Goal: Information Seeking & Learning: Check status

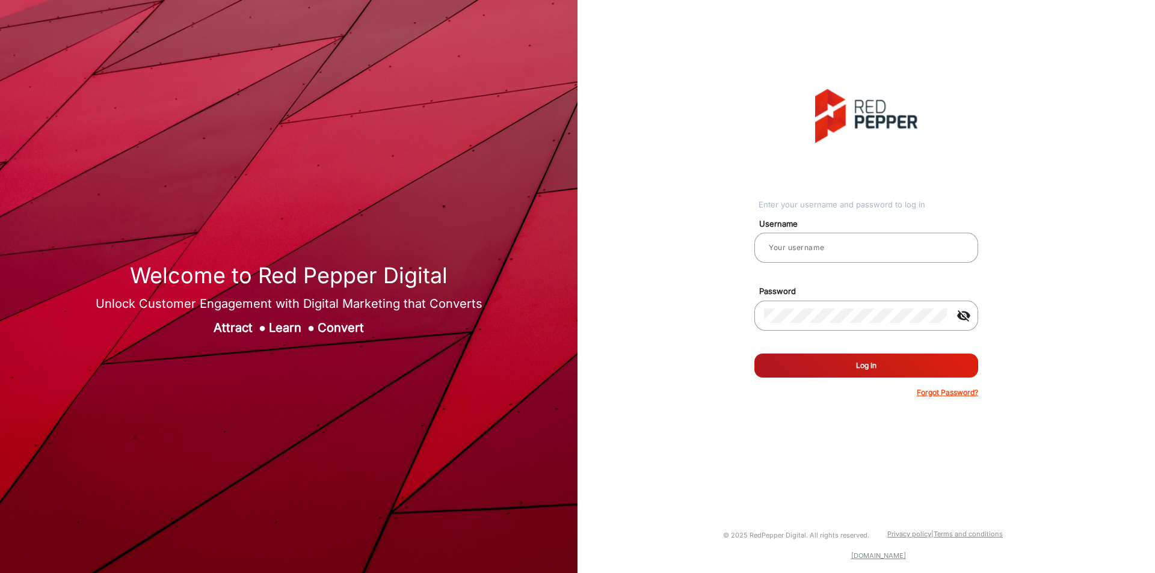
type input "[PERSON_NAME]"
click at [854, 374] on button "Log In" at bounding box center [867, 366] width 224 height 24
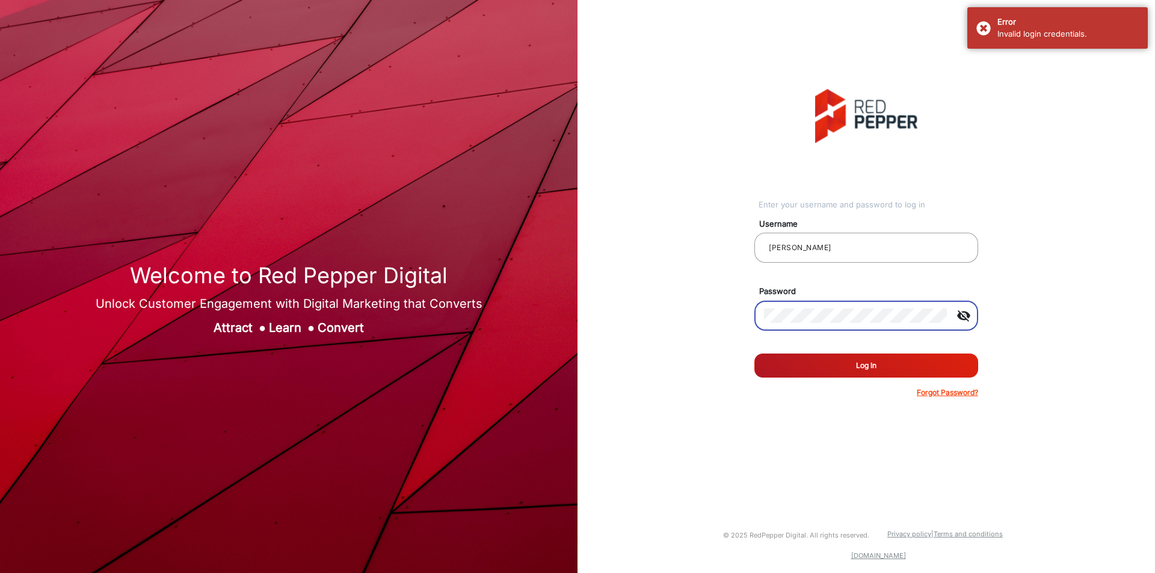
click at [755, 354] on button "Log In" at bounding box center [867, 366] width 224 height 24
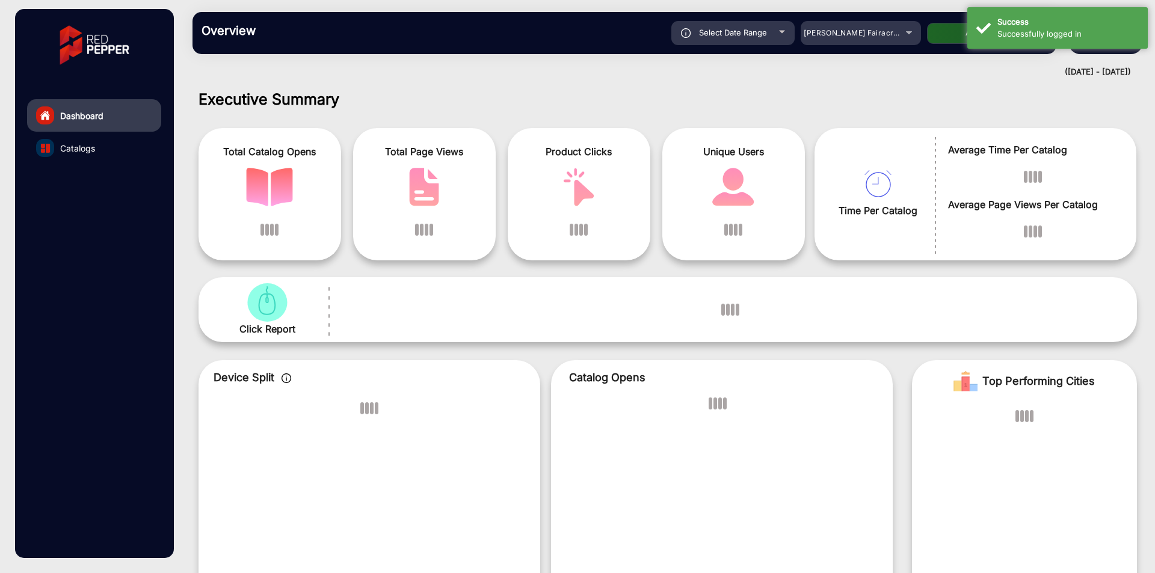
scroll to position [9, 0]
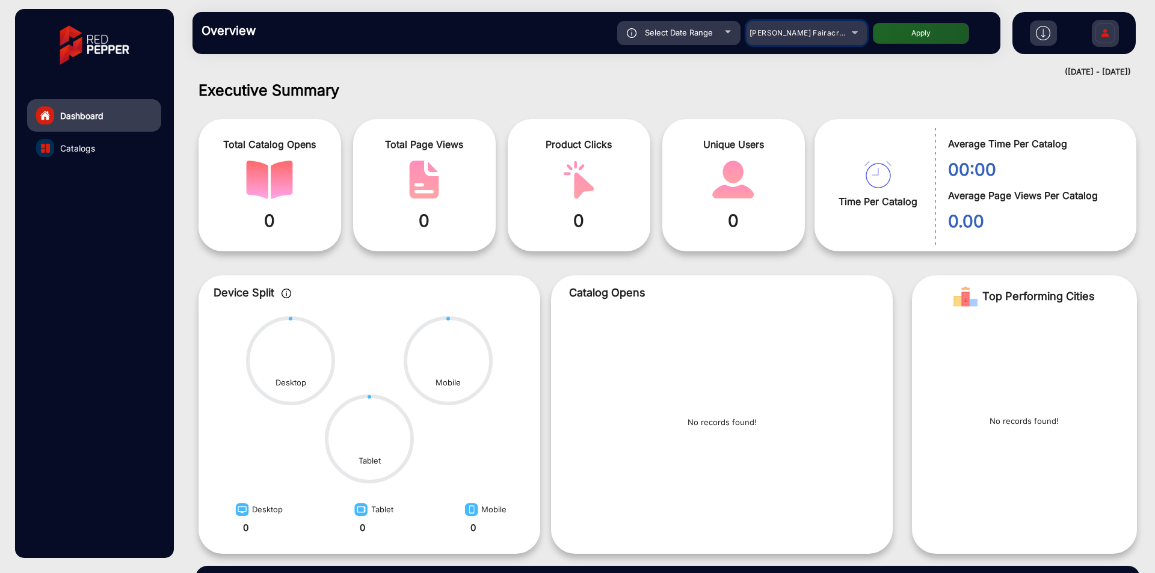
click at [768, 32] on span "[PERSON_NAME] Fairacre Farms" at bounding box center [809, 32] width 119 height 9
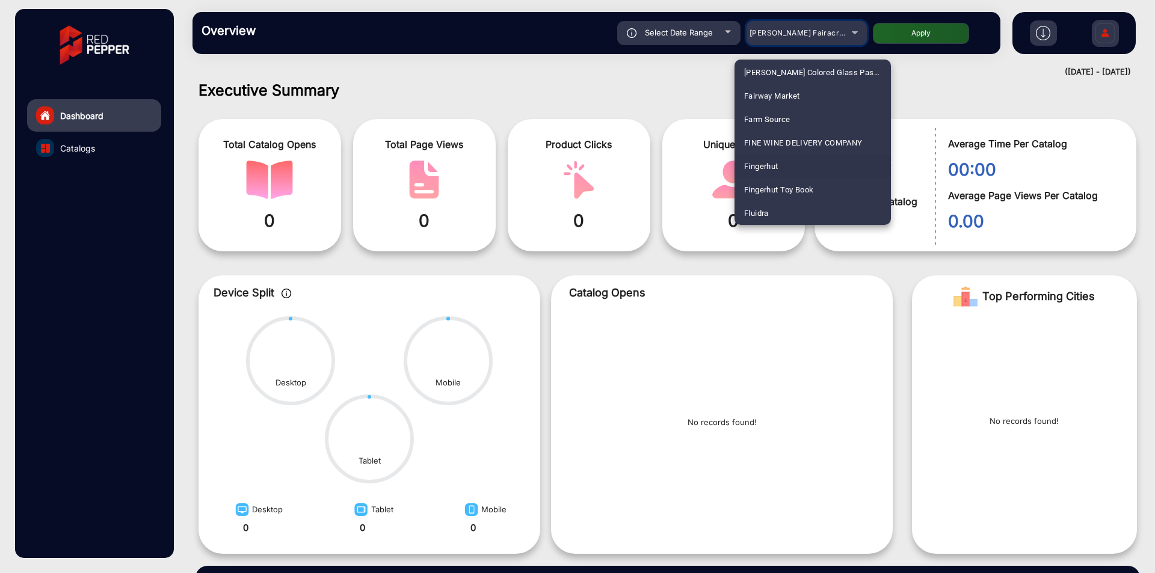
scroll to position [567, 0]
click at [773, 193] on mat-option "Fluidra" at bounding box center [813, 189] width 156 height 23
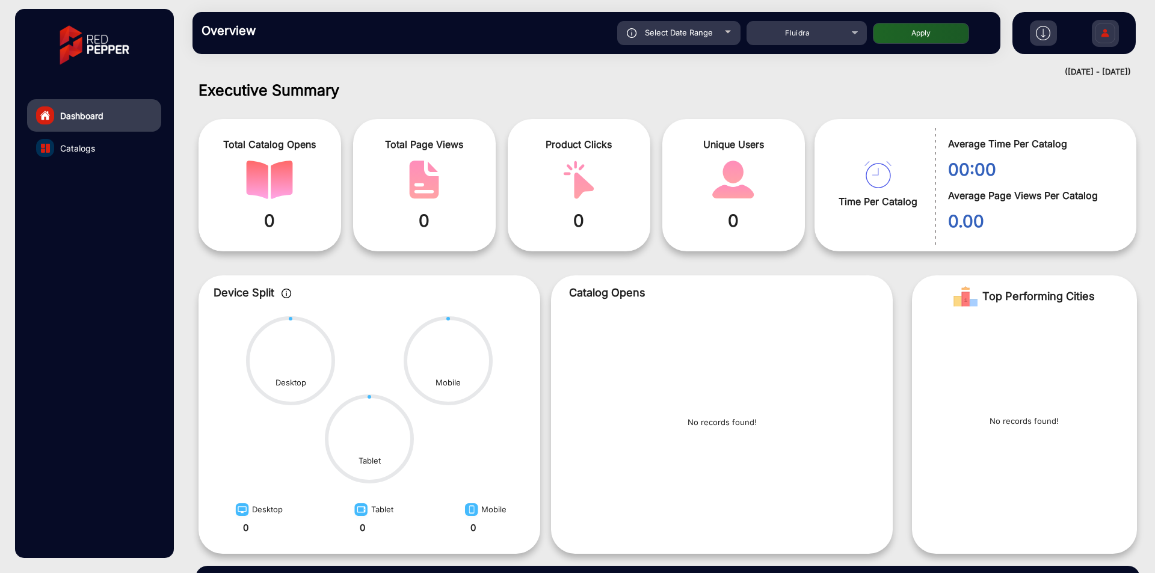
click at [907, 42] on button "Apply" at bounding box center [921, 33] width 96 height 21
type input "[DATE]"
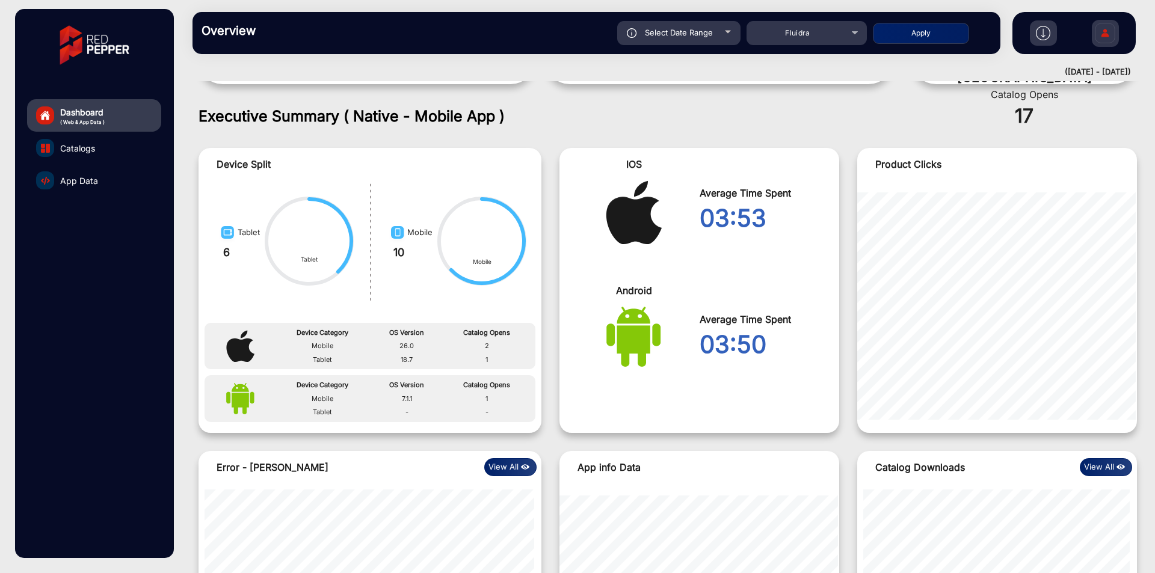
scroll to position [889, 0]
click at [77, 188] on link "App Data" at bounding box center [94, 180] width 134 height 32
click at [79, 186] on span "App Data" at bounding box center [79, 180] width 38 height 13
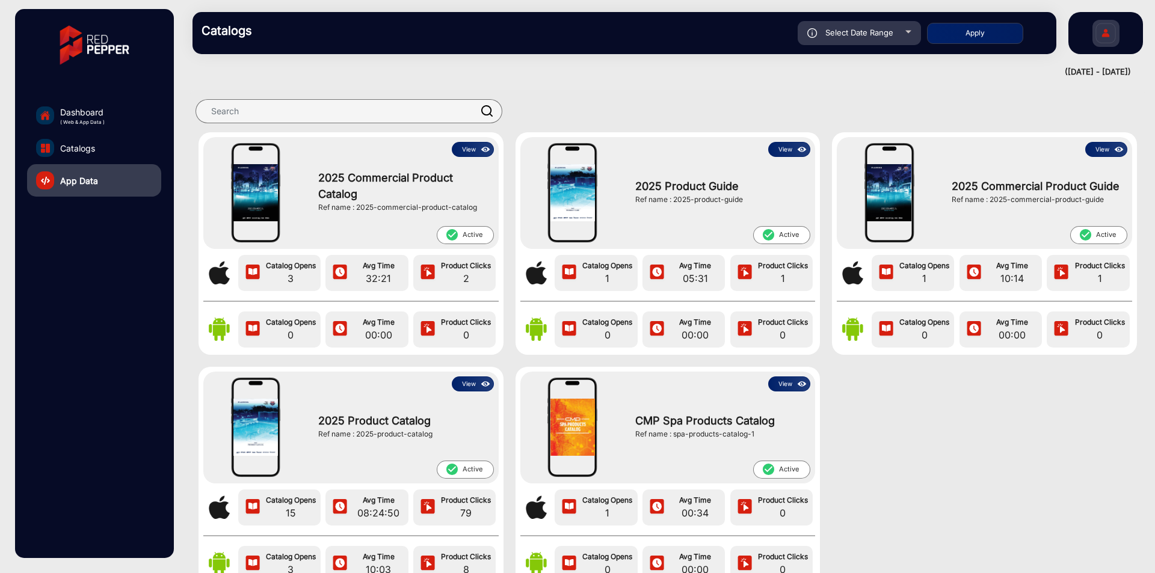
click at [875, 36] on span "Select Date Range" at bounding box center [860, 33] width 68 height 10
type input "[DATE]"
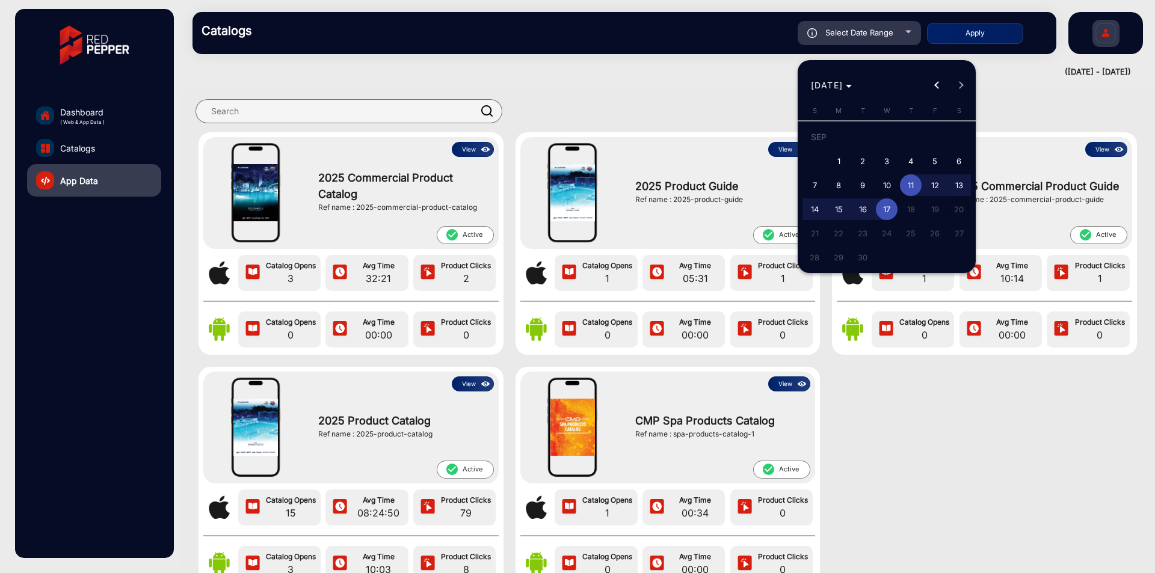
click at [839, 162] on span "1" at bounding box center [839, 161] width 22 height 22
type input "[DATE]"
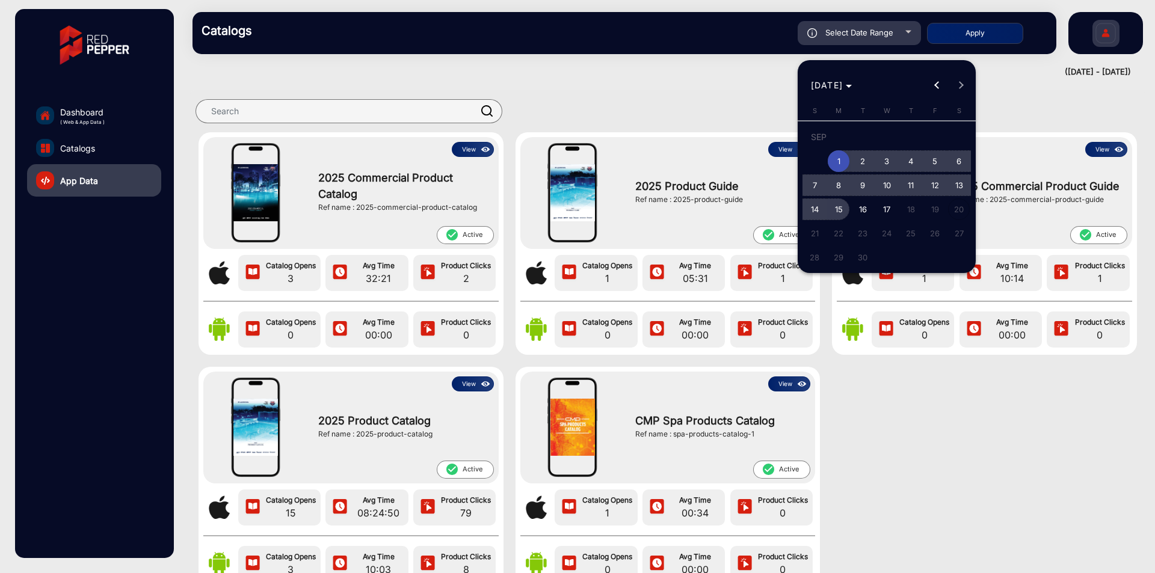
click at [844, 217] on span "15" at bounding box center [839, 210] width 22 height 22
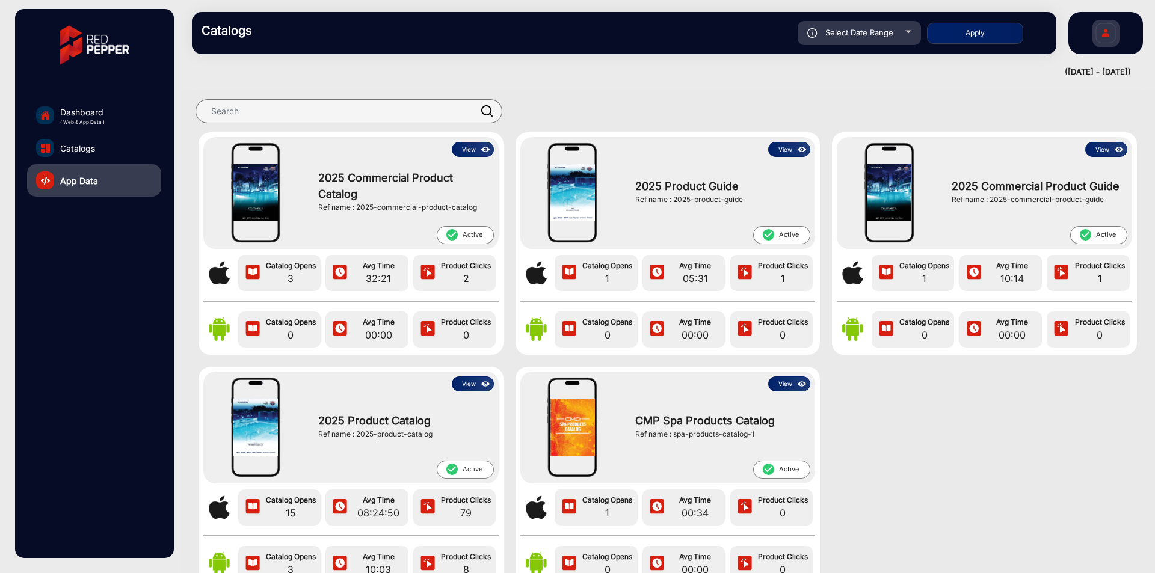
type input "[DATE]"
click at [989, 25] on button "Apply" at bounding box center [975, 33] width 96 height 21
type input "[DATE]"
click at [479, 153] on img at bounding box center [486, 149] width 14 height 13
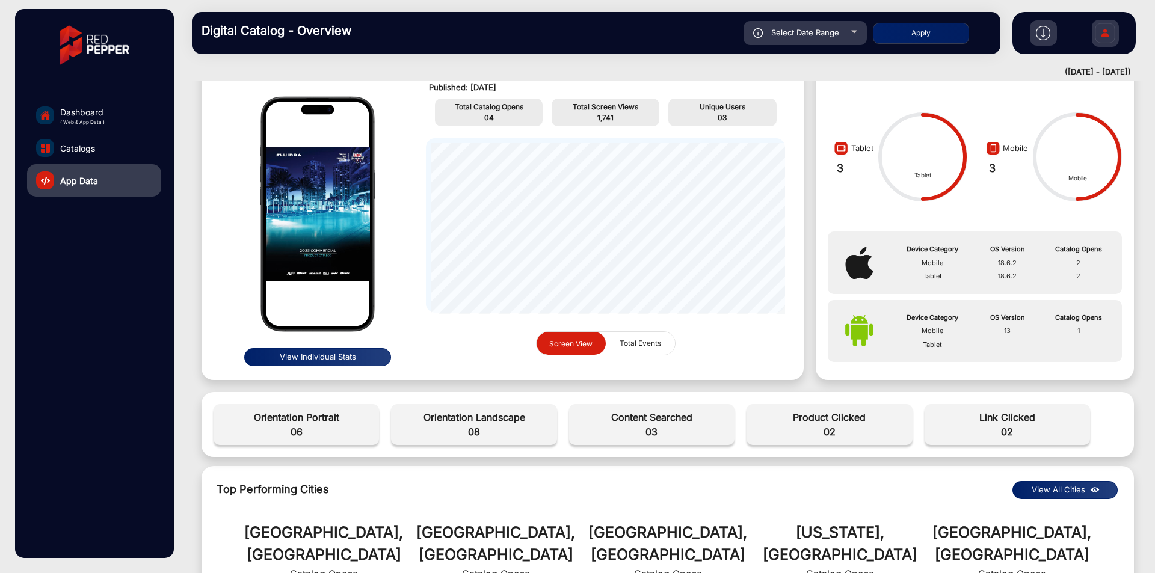
scroll to position [70, 0]
click at [212, 409] on div "Orientation Portrait 06 Orientation Landscape 08 Content Searched 03 Product Cl…" at bounding box center [668, 425] width 921 height 53
click at [224, 406] on div "Orientation Portrait 06" at bounding box center [296, 425] width 165 height 41
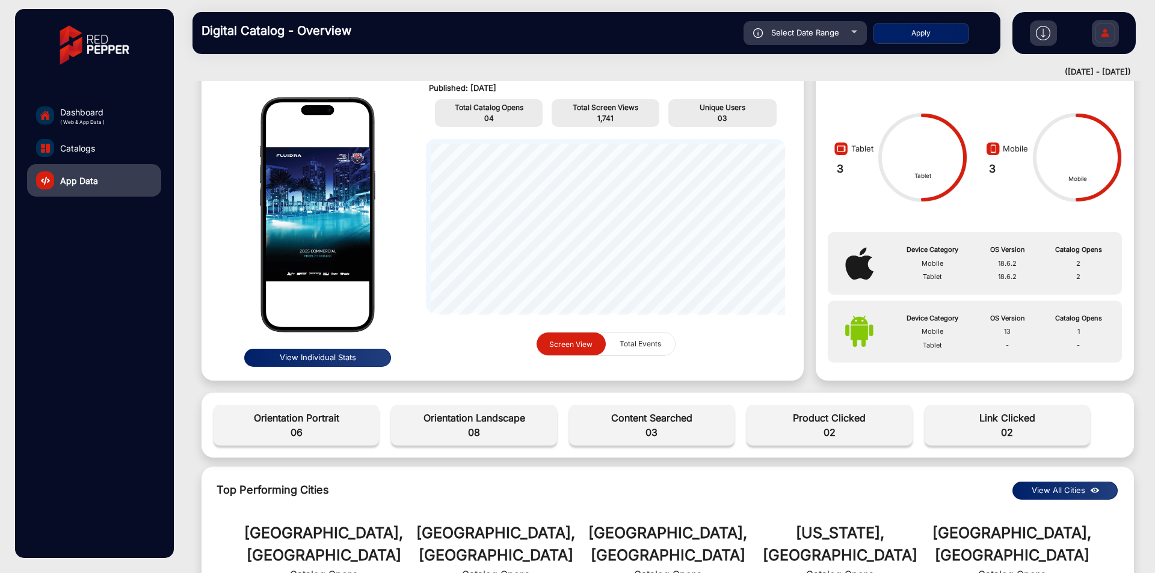
click at [328, 436] on span "06" at bounding box center [296, 432] width 153 height 14
click at [332, 425] on span "06" at bounding box center [296, 432] width 153 height 14
click at [499, 411] on span "Orientation Landscape" at bounding box center [473, 418] width 153 height 14
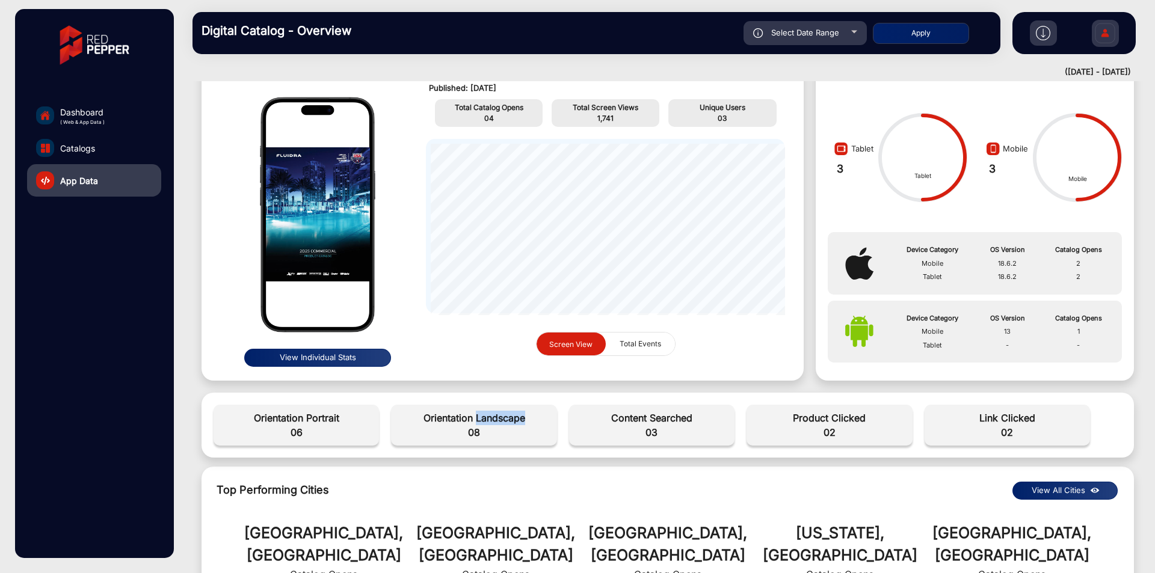
click at [499, 411] on span "Orientation Landscape" at bounding box center [473, 418] width 153 height 14
click at [667, 404] on div "Orientation Portrait 06 Orientation Landscape 08 Content Searched 03 Product Cl…" at bounding box center [668, 425] width 921 height 53
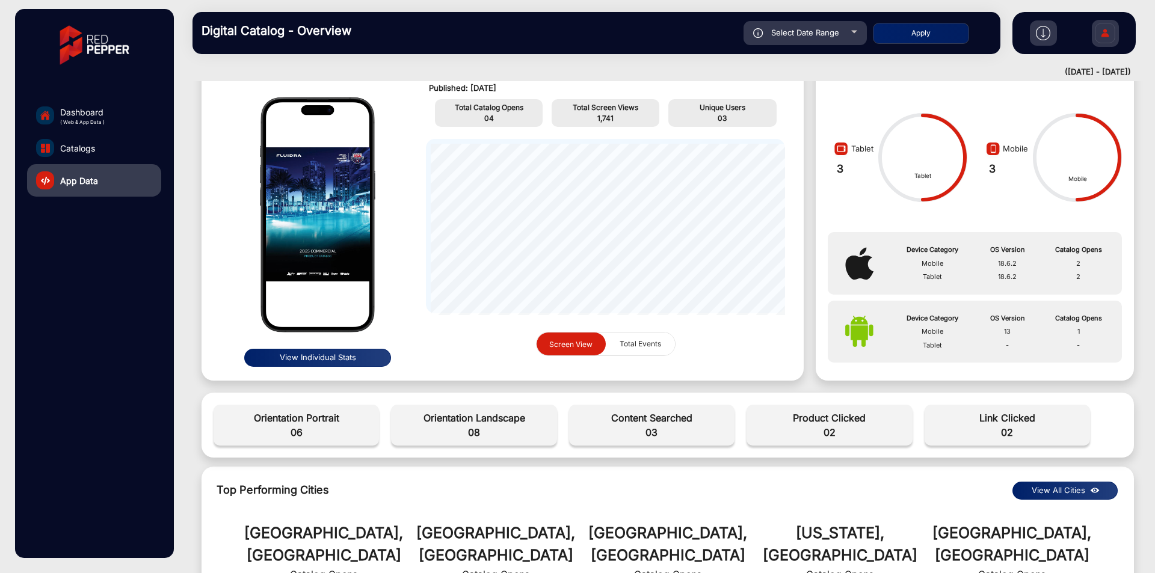
click at [1037, 422] on span "Link Clicked" at bounding box center [1007, 418] width 153 height 14
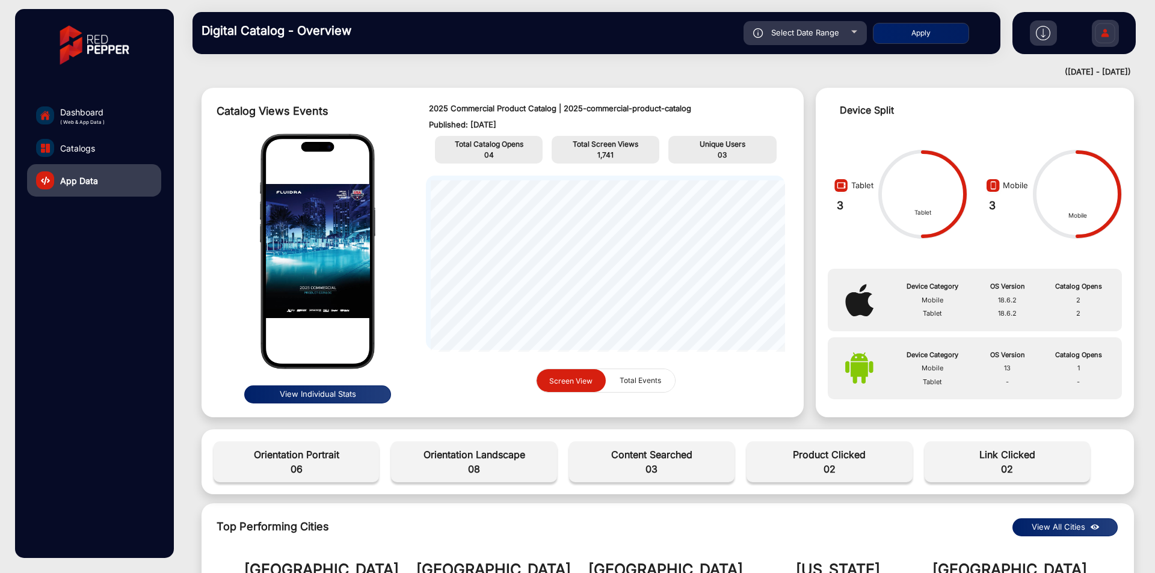
scroll to position [0, 0]
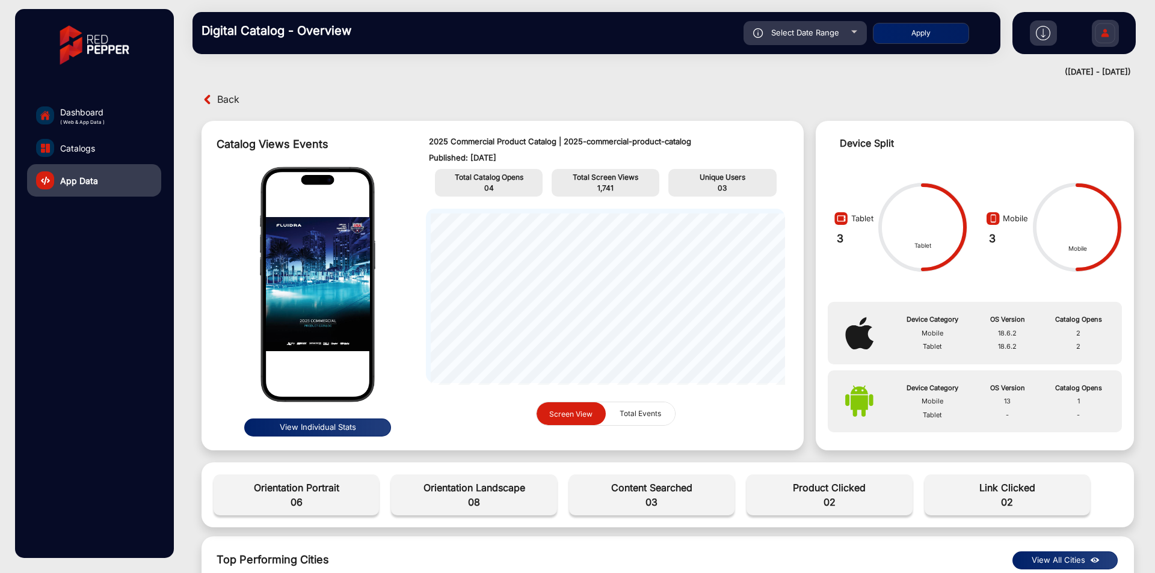
click at [215, 94] on div "Back" at bounding box center [433, 99] width 469 height 19
click at [226, 99] on span "Back" at bounding box center [228, 99] width 22 height 19
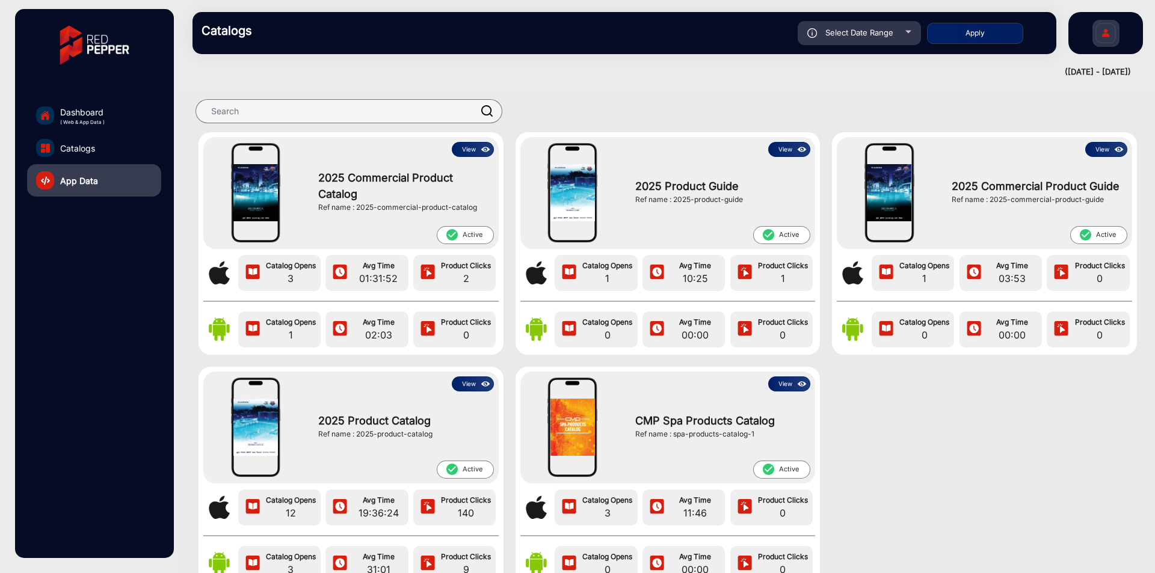
click at [1093, 144] on button "View" at bounding box center [1106, 149] width 42 height 15
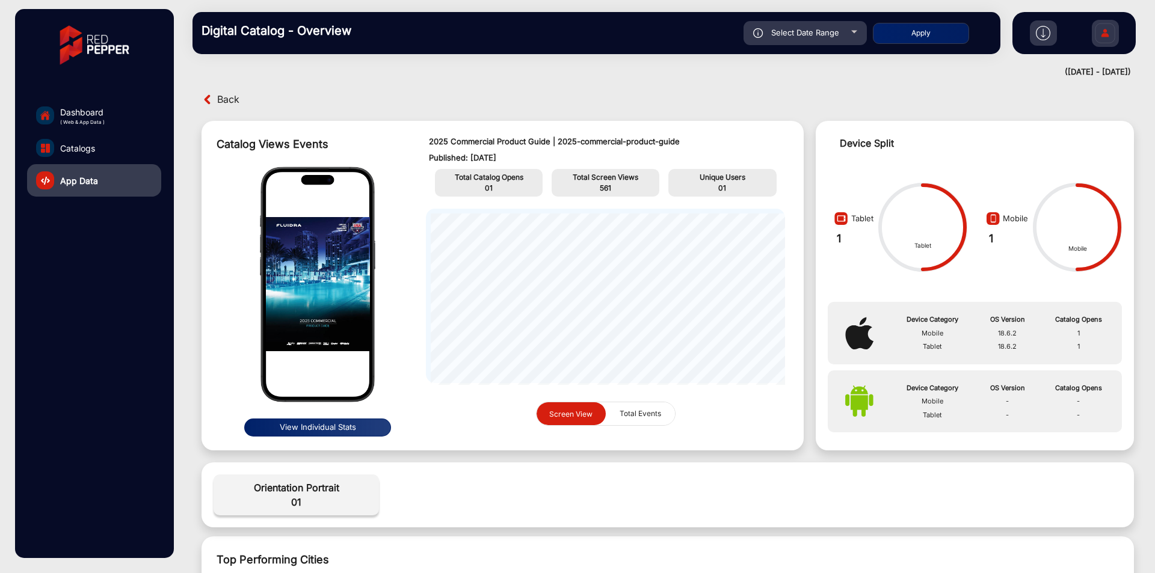
click at [227, 94] on span "Back" at bounding box center [228, 99] width 22 height 19
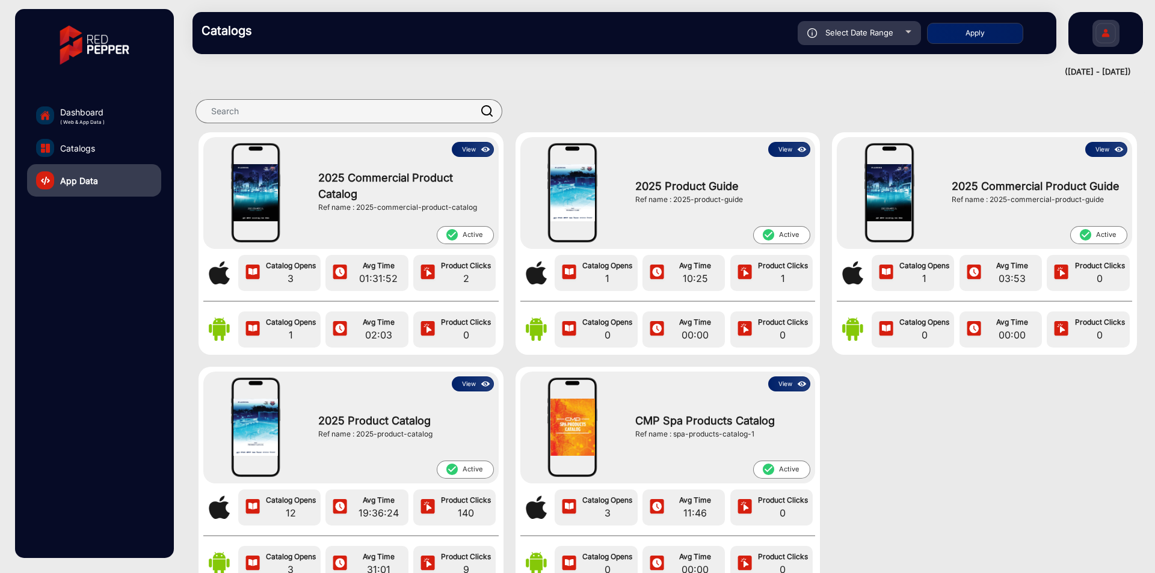
click at [477, 150] on button "View" at bounding box center [473, 149] width 42 height 15
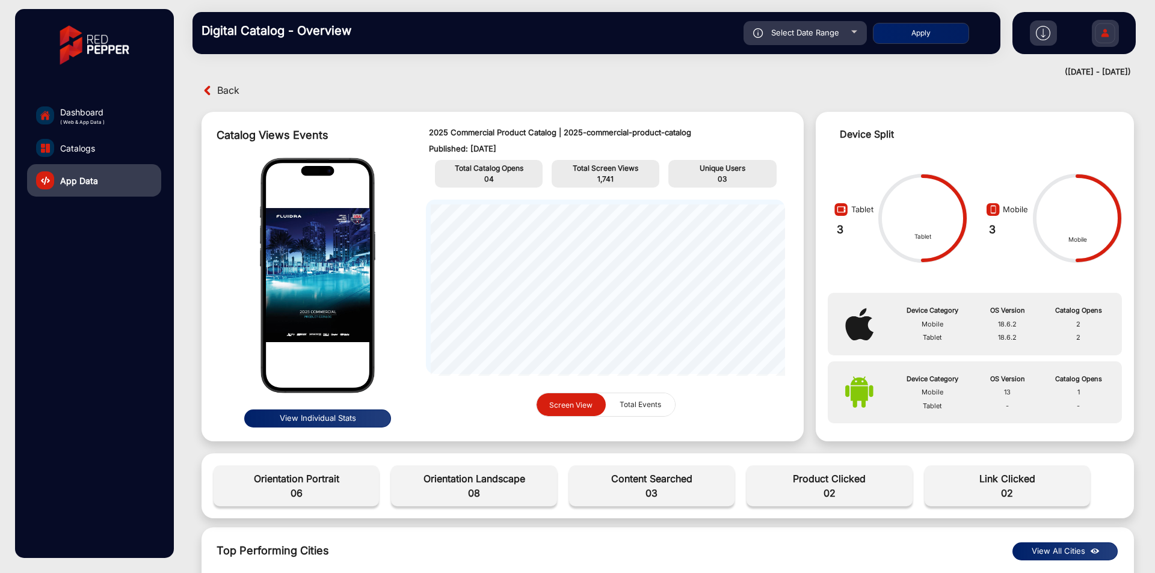
click at [299, 427] on button "View Individual Stats" at bounding box center [317, 419] width 147 height 18
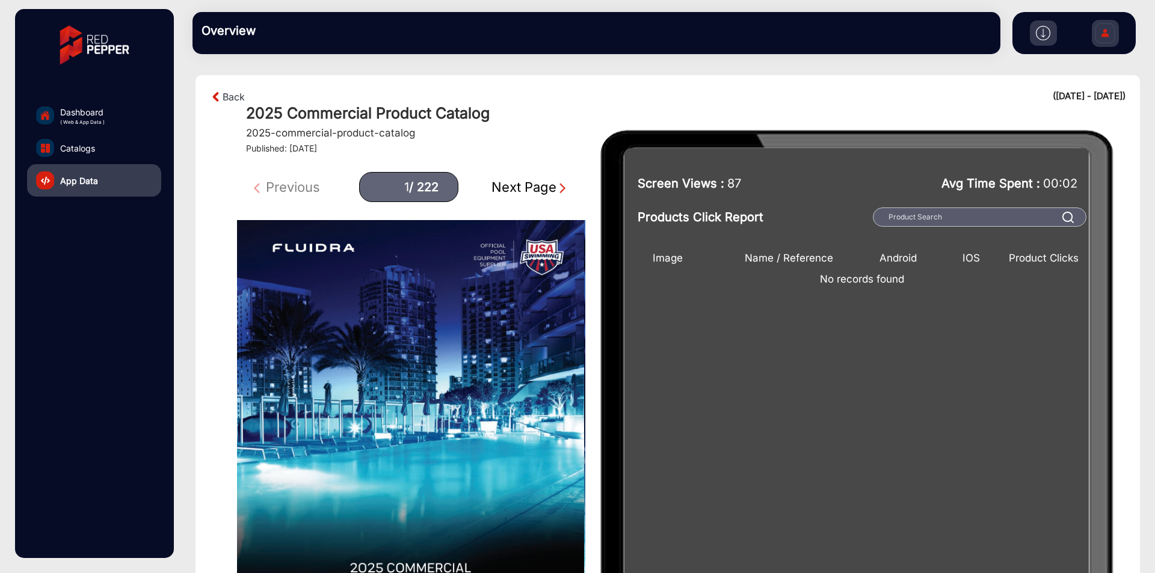
click at [227, 108] on div "Back ([DATE] - [DATE]) 2025 Commercial Product Catalog 2025-commercial-product-…" at bounding box center [668, 122] width 916 height 64
click at [232, 99] on link "Back" at bounding box center [234, 97] width 22 height 14
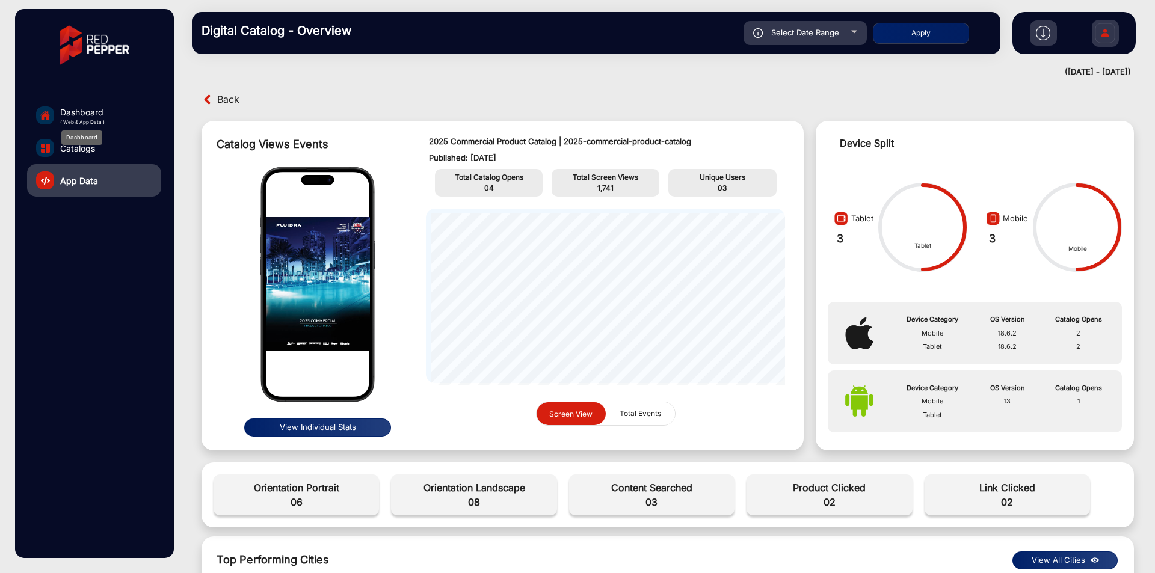
click at [87, 119] on span "( Web & App Data )" at bounding box center [82, 122] width 45 height 7
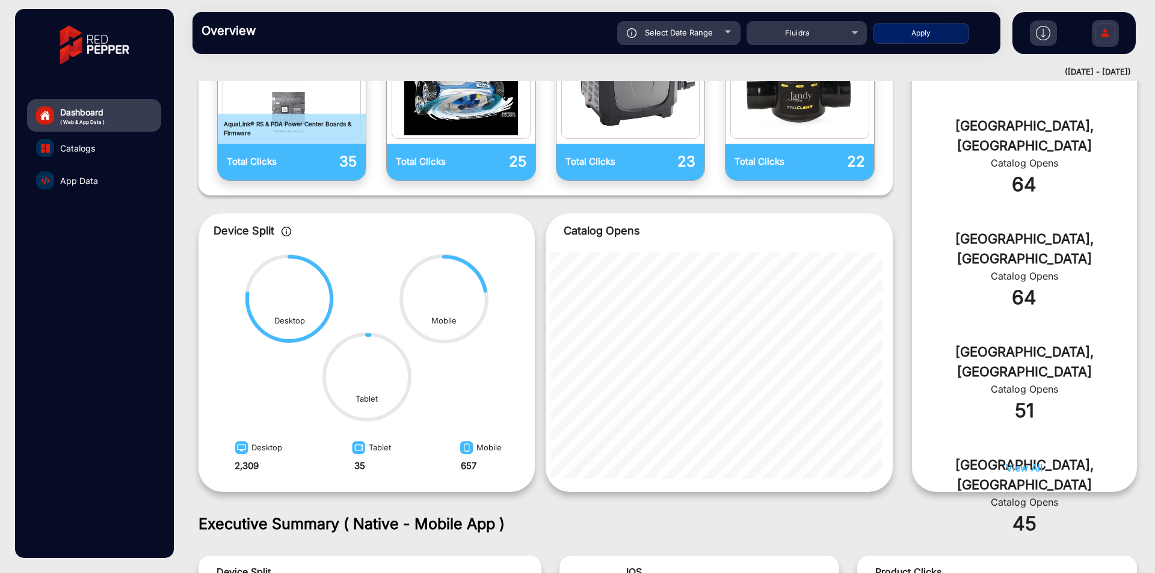
scroll to position [722, 0]
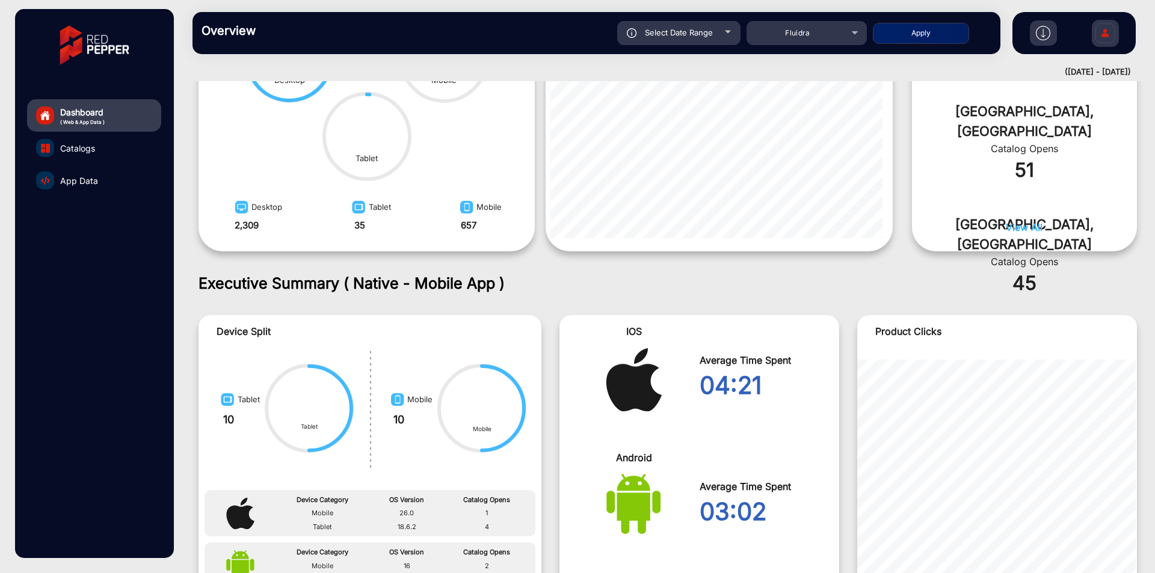
click at [122, 144] on link "Catalogs" at bounding box center [94, 148] width 134 height 32
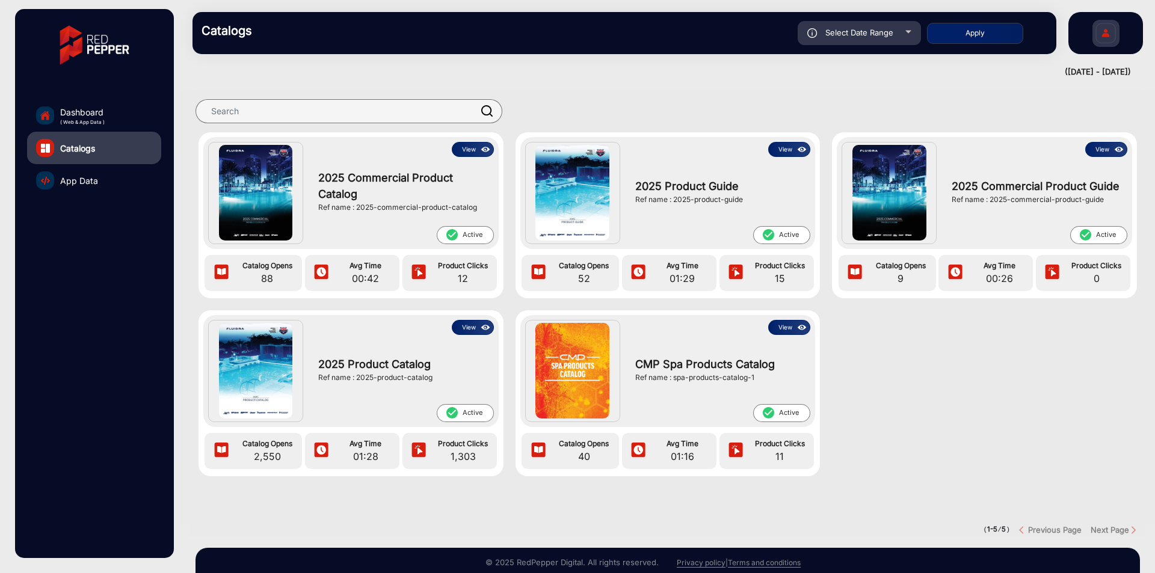
click at [123, 113] on link "Dashboard ( Web & App Data )" at bounding box center [94, 115] width 134 height 32
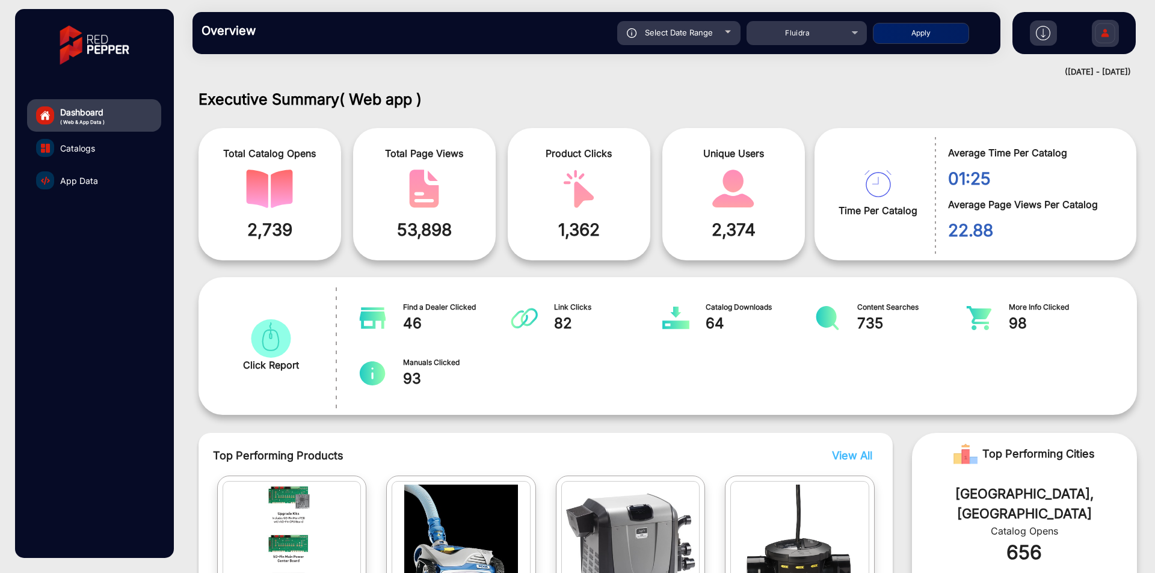
scroll to position [9, 0]
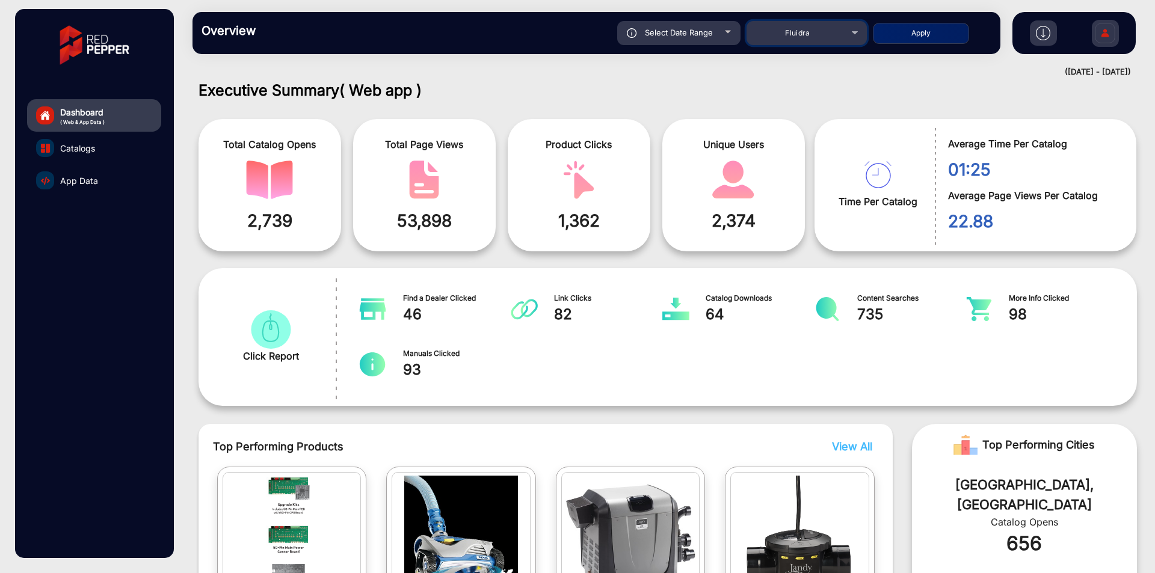
click at [798, 30] on span "Fluidra" at bounding box center [797, 32] width 25 height 9
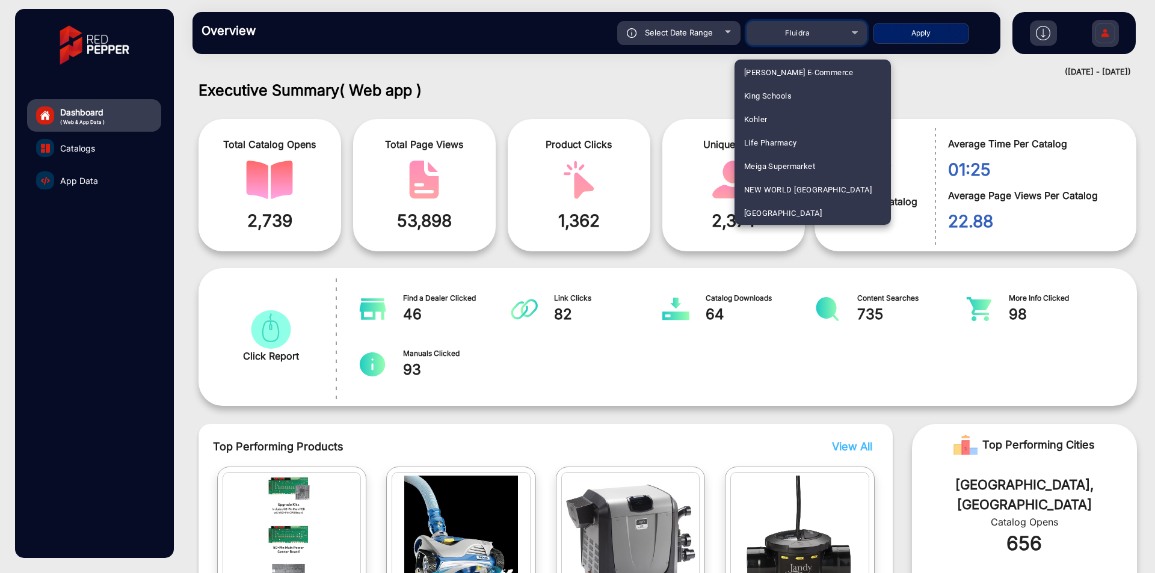
scroll to position [1130, 0]
click at [804, 180] on span "[GEOGRAPHIC_DATA]" at bounding box center [783, 189] width 78 height 23
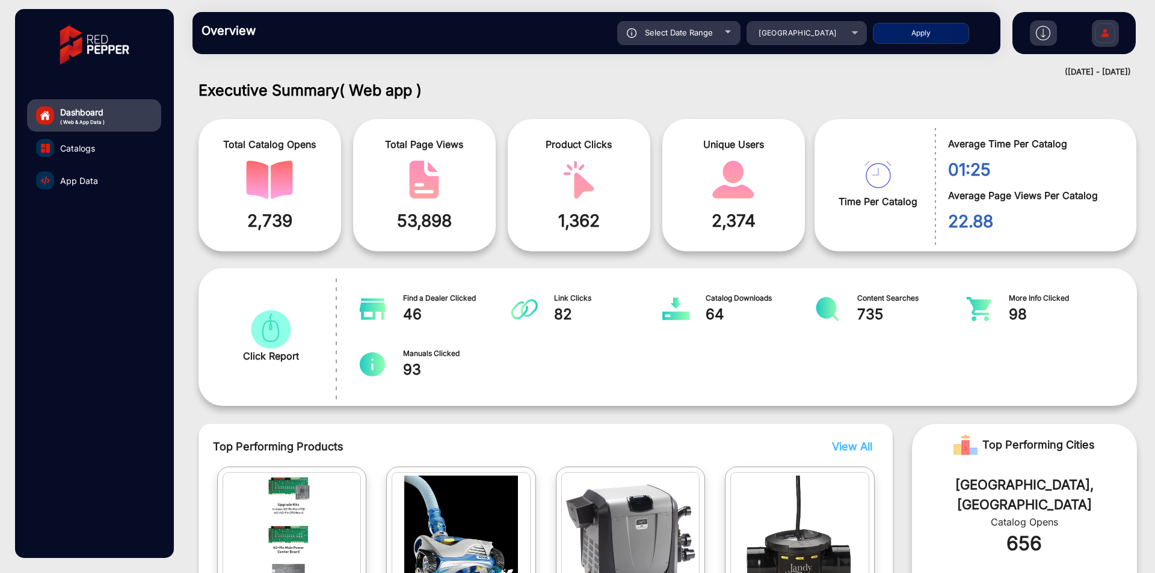
click at [918, 29] on button "Apply" at bounding box center [921, 33] width 96 height 21
type input "[DATE]"
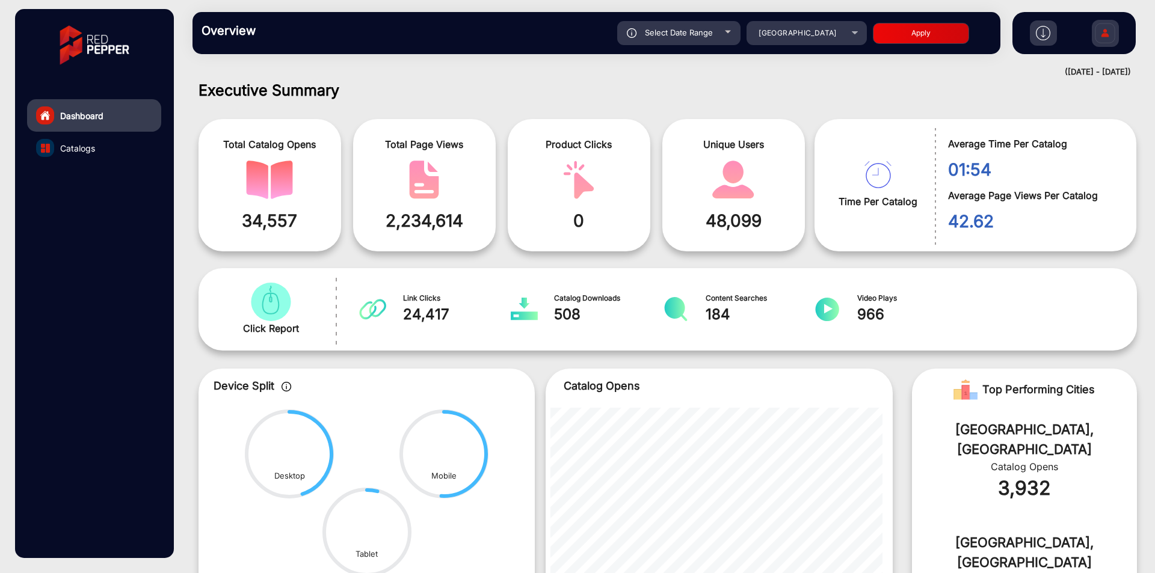
click at [669, 32] on span "Select Date Range" at bounding box center [679, 33] width 68 height 10
type input "[DATE]"
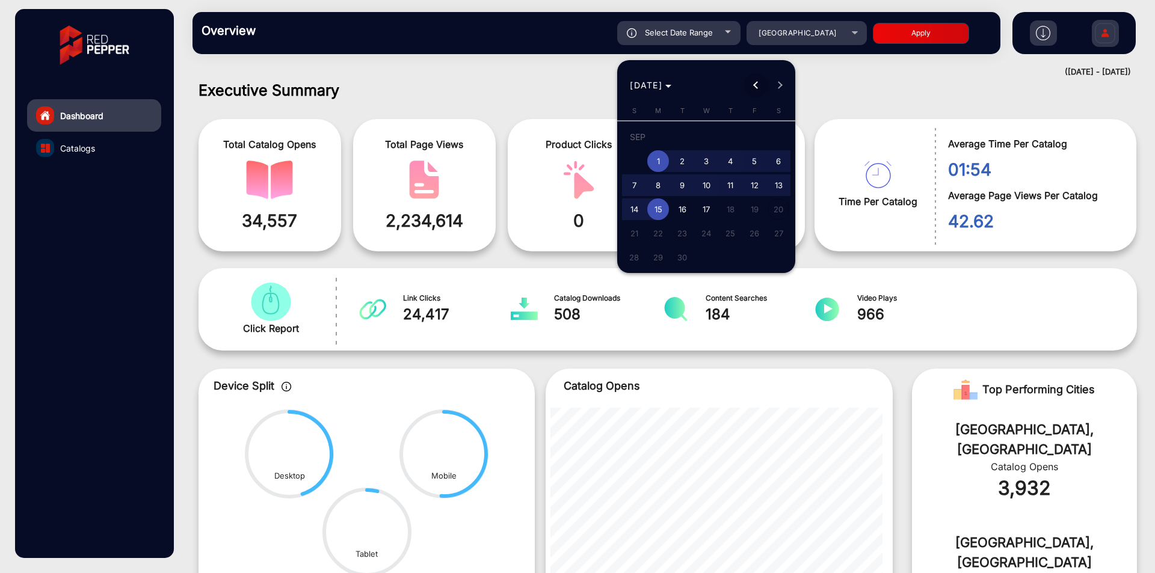
click at [754, 81] on span "Previous month" at bounding box center [756, 85] width 24 height 24
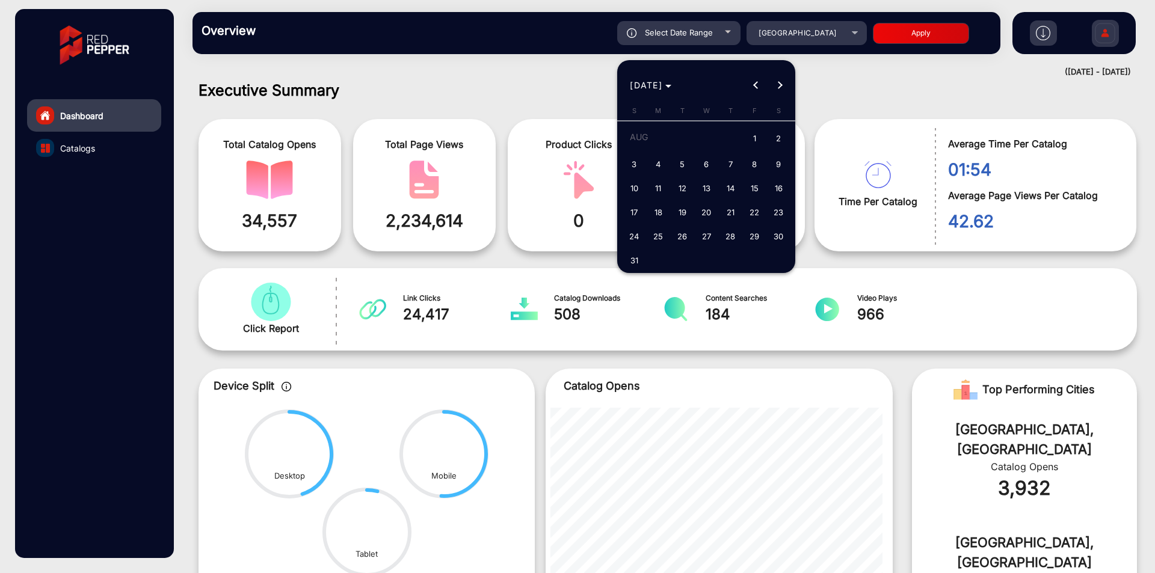
click at [748, 135] on span "1" at bounding box center [755, 139] width 22 height 25
type input "[DATE]"
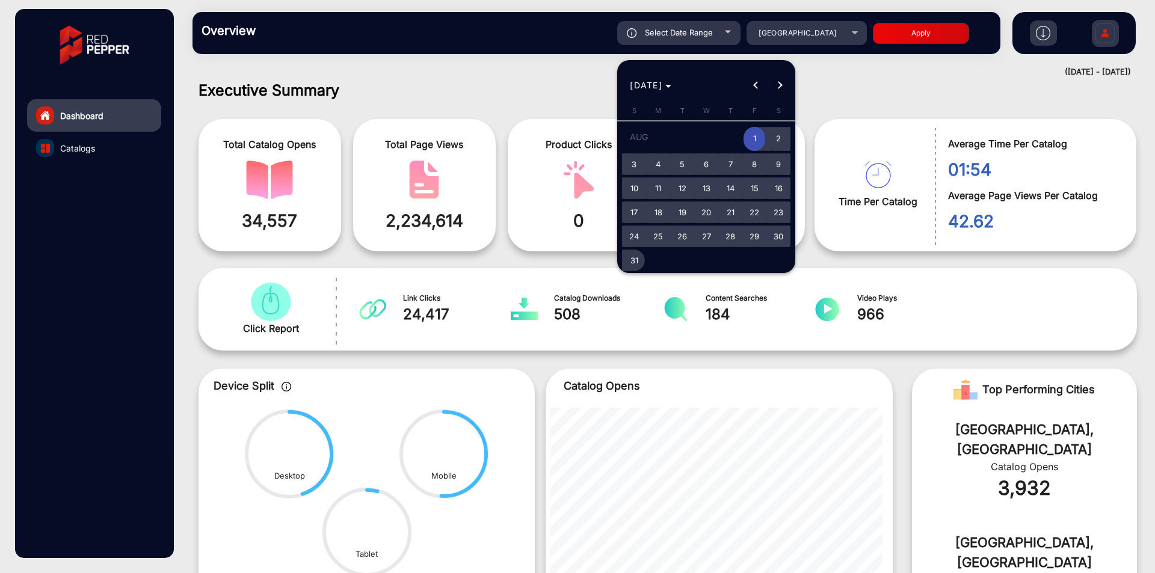
click at [638, 268] on span "31" at bounding box center [634, 261] width 22 height 22
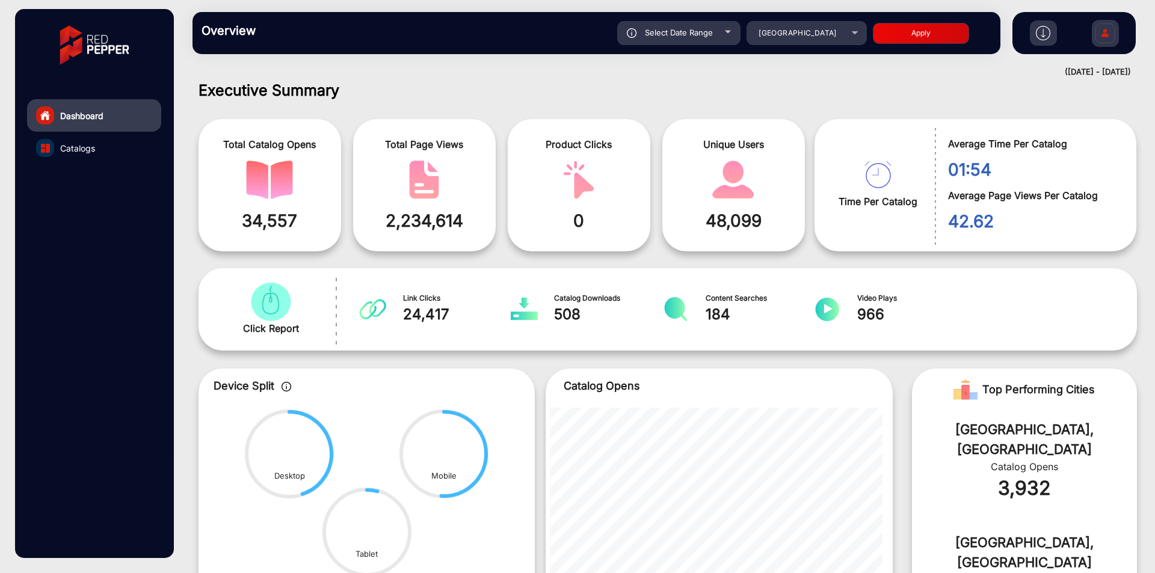
type input "[DATE]"
click at [920, 22] on div "Select Date Range [DATE] [DATE] – [DATE] End date New World [GEOGRAPHIC_DATA] A…" at bounding box center [635, 33] width 711 height 24
click at [919, 36] on button "Apply" at bounding box center [921, 33] width 96 height 21
type input "[DATE]"
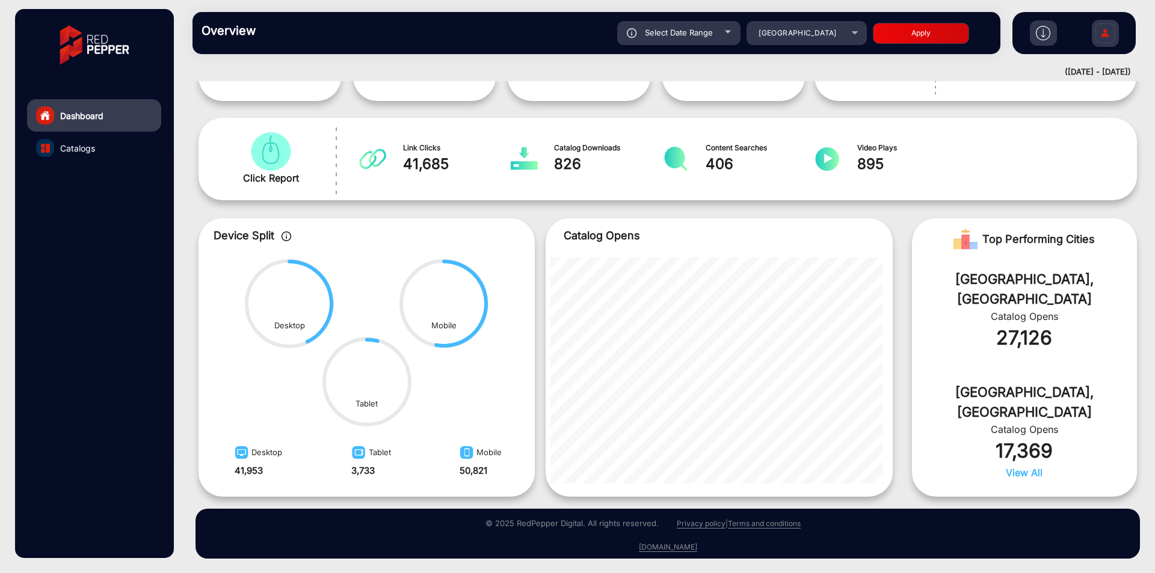
scroll to position [0, 0]
